Goal: Information Seeking & Learning: Understand process/instructions

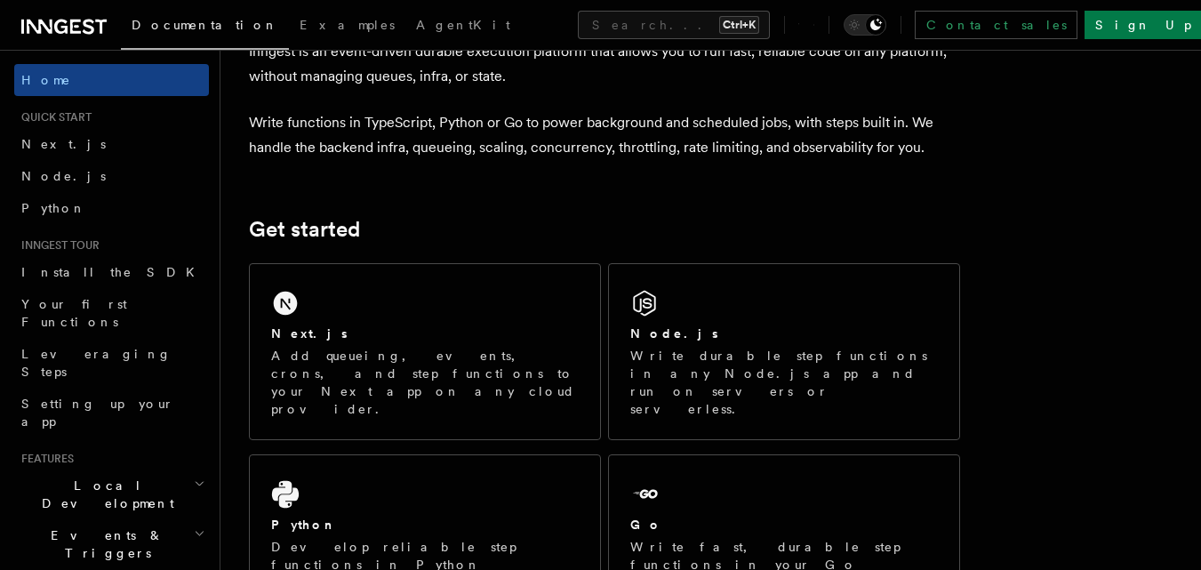
scroll to position [211, 0]
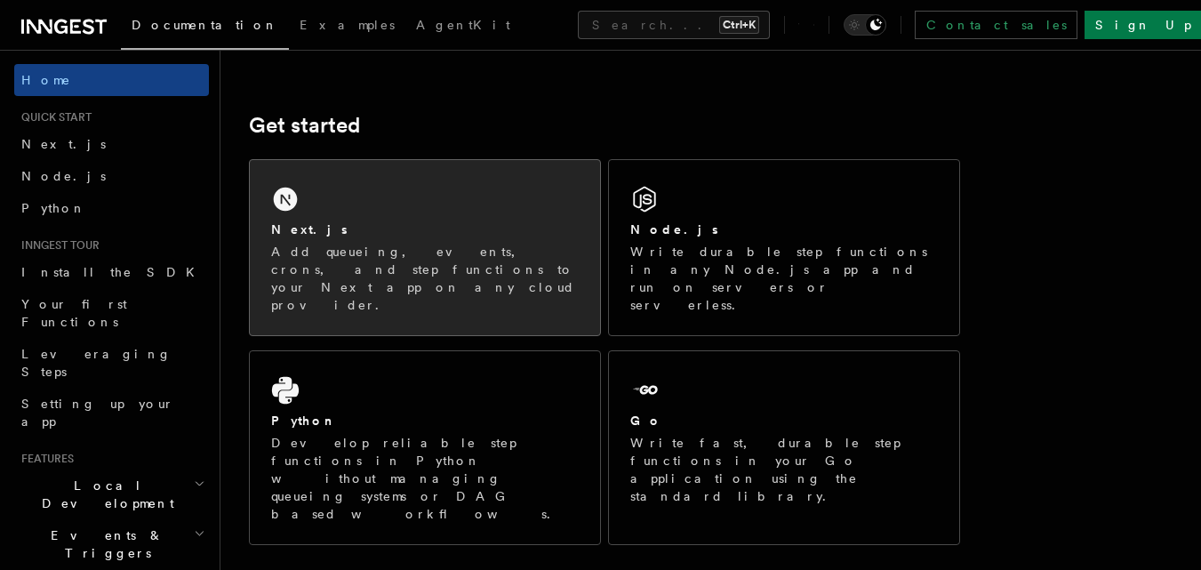
click at [451, 172] on div "Next.js Add queueing, events, crons, and step functions to your Next app on any…" at bounding box center [425, 247] width 350 height 175
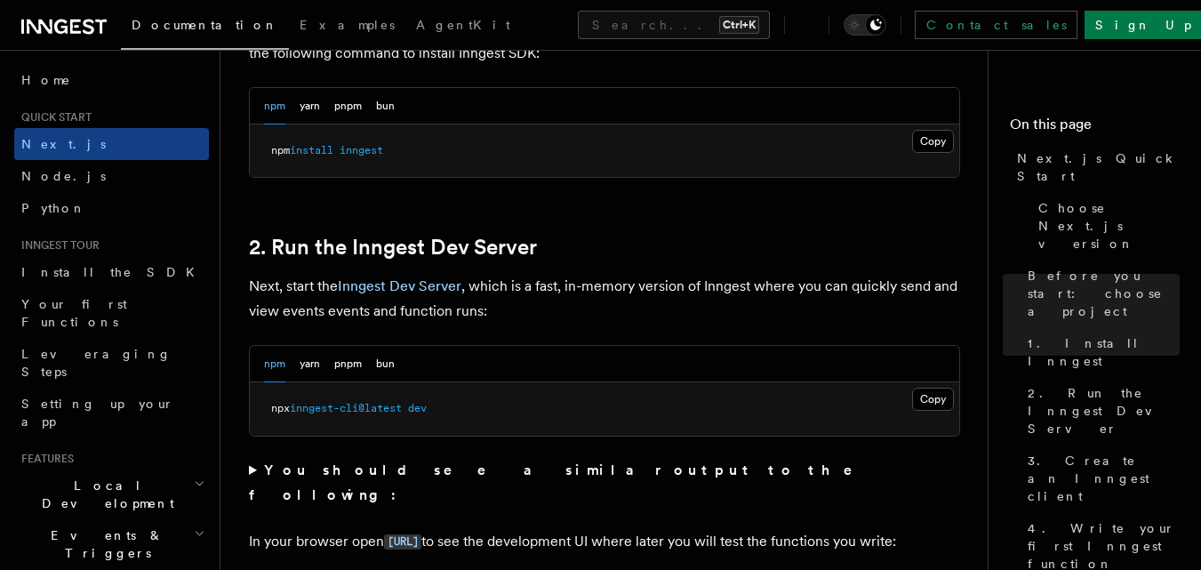
scroll to position [1023, 0]
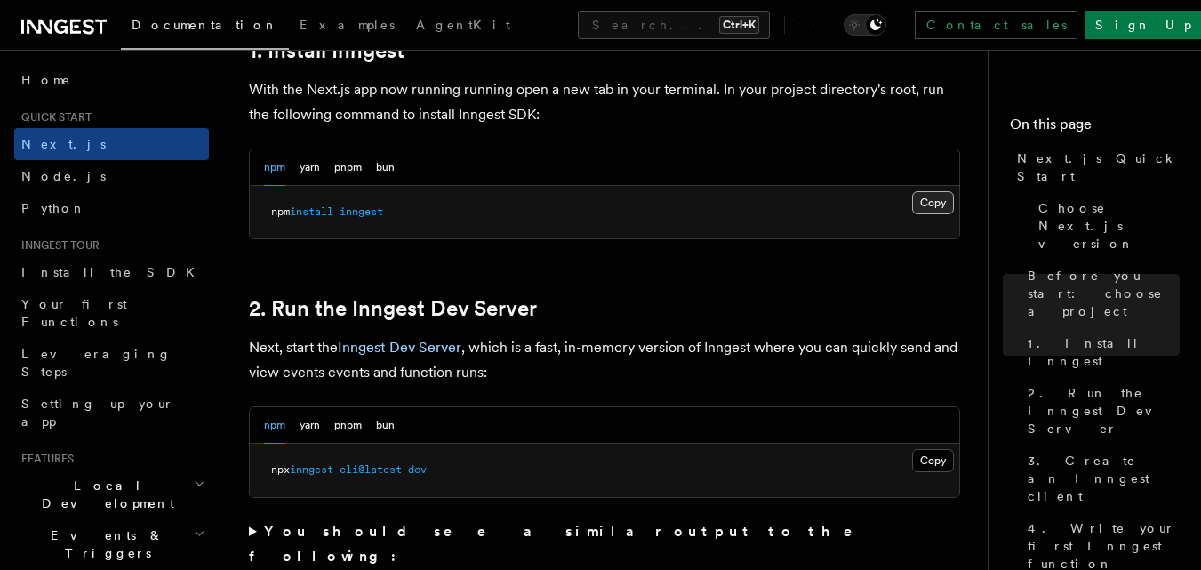
click at [933, 196] on button "Copy Copied" at bounding box center [933, 202] width 42 height 23
click at [926, 463] on button "Copy Copied" at bounding box center [933, 460] width 42 height 23
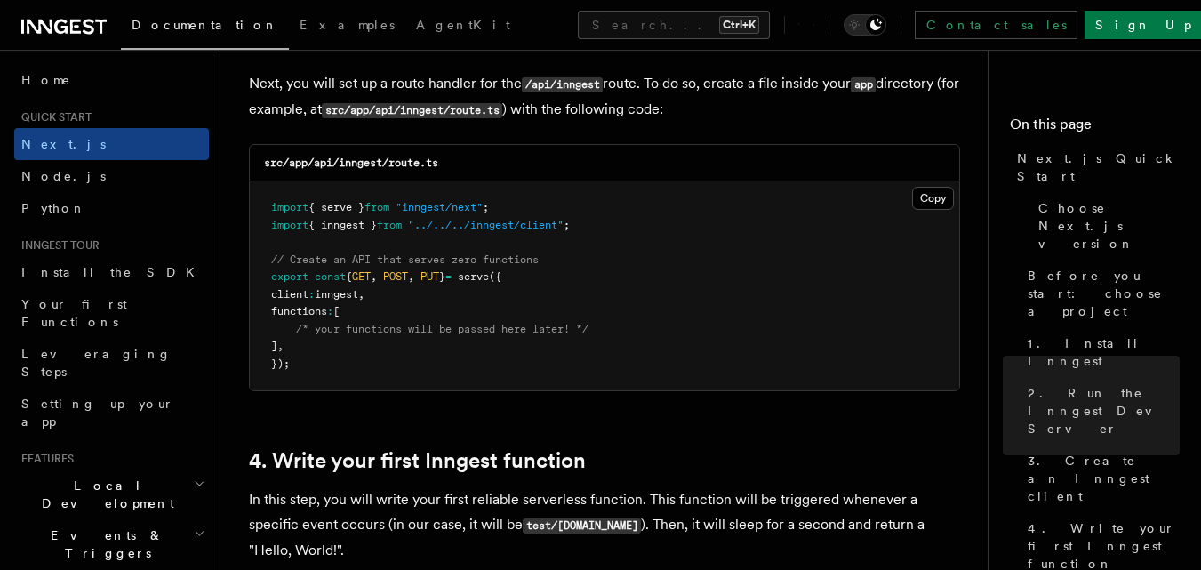
scroll to position [2494, 0]
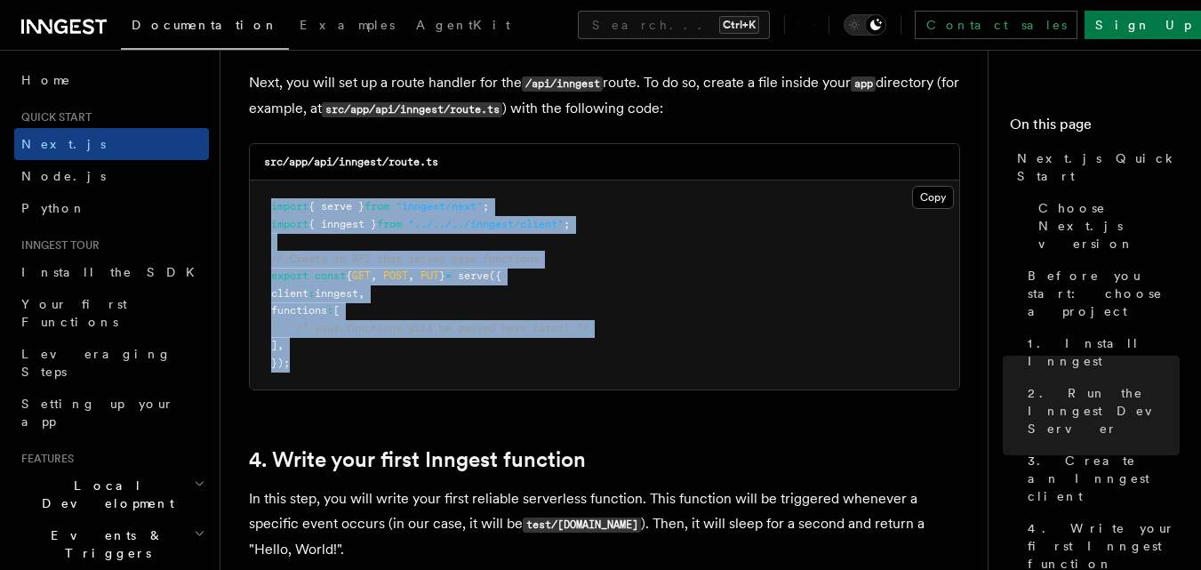
drag, startPoint x: 289, startPoint y: 362, endPoint x: 251, endPoint y: 197, distance: 168.8
click at [251, 197] on pre "import { serve } from "inngest/next" ; import { inngest } from "../../../innges…" at bounding box center [604, 284] width 709 height 209
copy code "import { serve } from "inngest/next" ; import { inngest } from "../../../innges…"
click at [495, 293] on pre "import { serve } from "inngest/next" ; import { inngest } from "../../../innges…" at bounding box center [604, 284] width 709 height 209
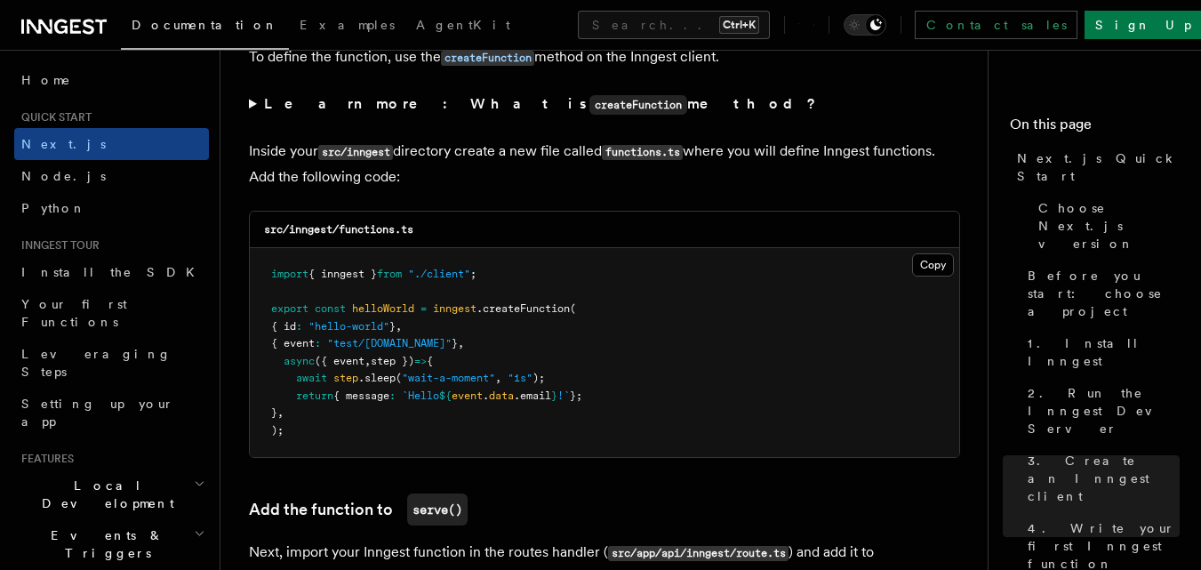
scroll to position [3087, 0]
click at [939, 261] on button "Copy Copied" at bounding box center [933, 263] width 42 height 23
